Goal: Task Accomplishment & Management: Use online tool/utility

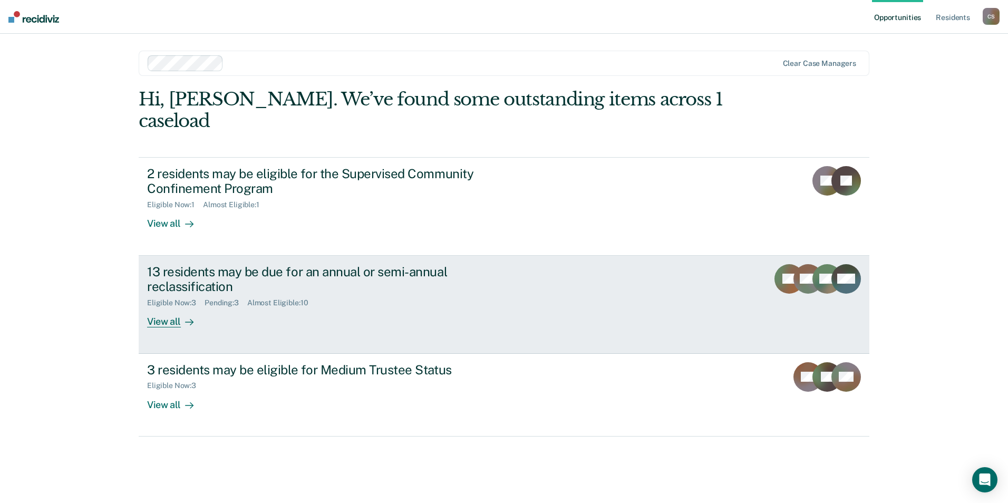
click at [161, 264] on div "13 residents may be due for an annual or semi-annual reclassification" at bounding box center [332, 279] width 370 height 31
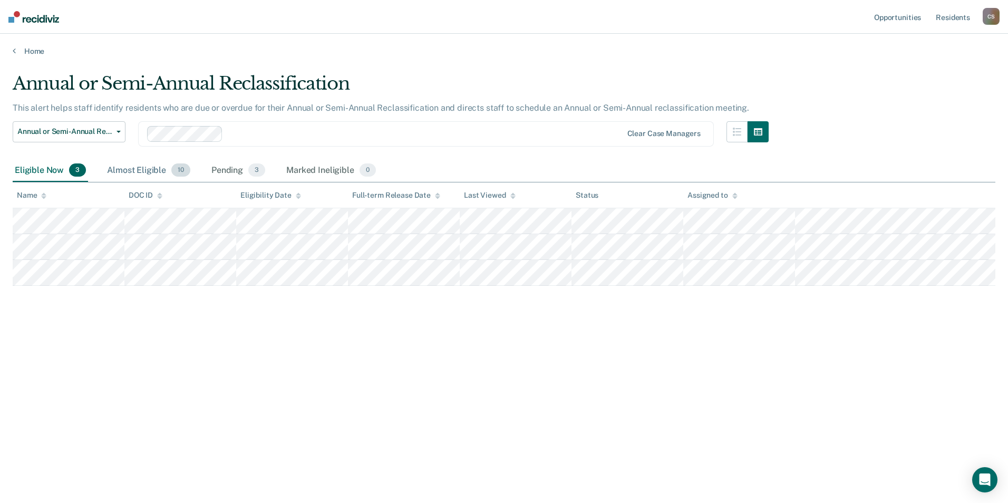
click at [138, 167] on div "Almost Eligible 10" at bounding box center [149, 170] width 88 height 23
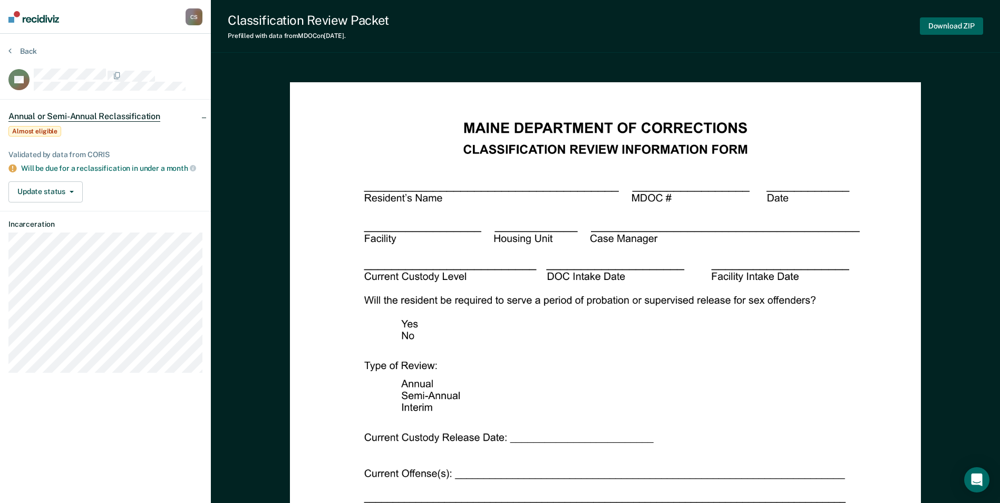
click at [964, 22] on button "Download ZIP" at bounding box center [951, 25] width 63 height 17
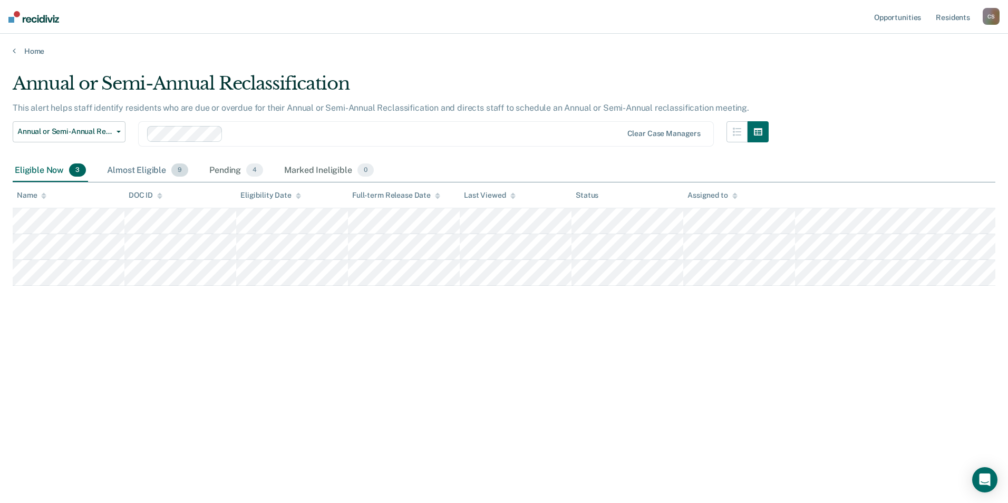
click at [144, 176] on div "Almost Eligible 9" at bounding box center [147, 170] width 85 height 23
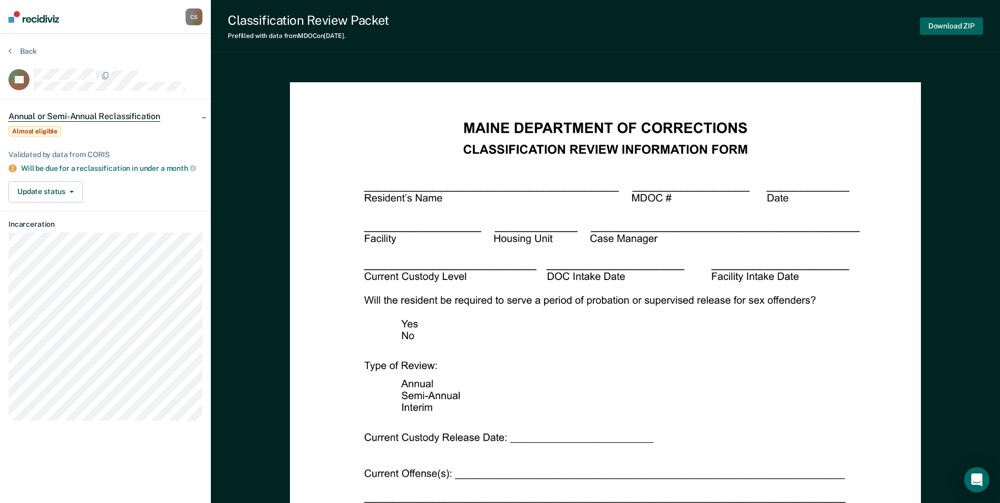
click at [973, 21] on button "Download ZIP" at bounding box center [951, 25] width 63 height 17
